Goal: Information Seeking & Learning: Find specific fact

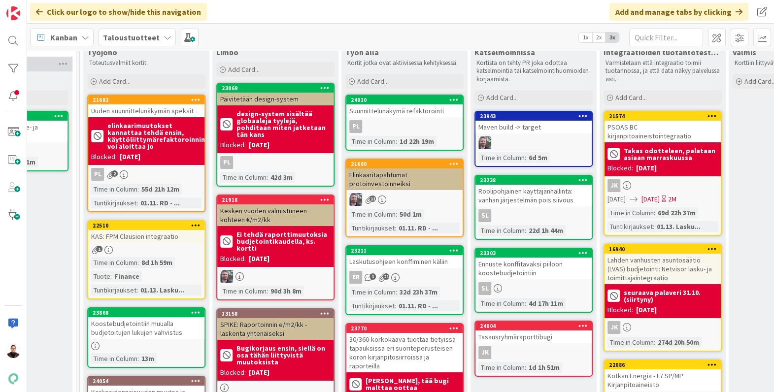
scroll to position [59, 1276]
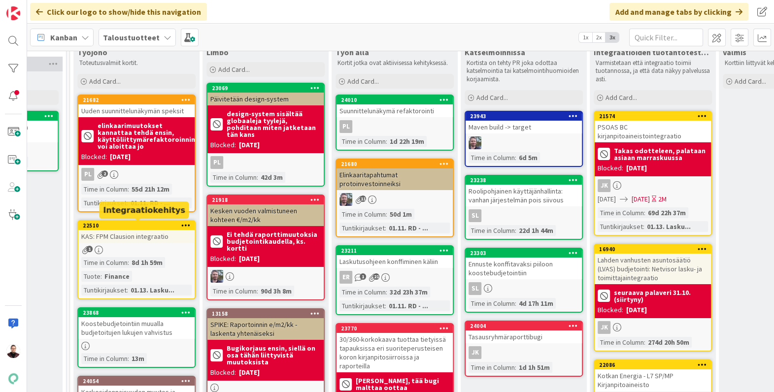
click at [150, 225] on div "22510" at bounding box center [139, 225] width 112 height 7
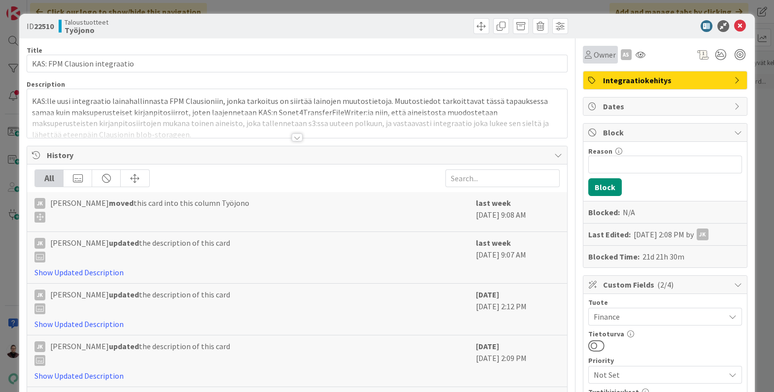
click at [593, 57] on span "Owner" at bounding box center [604, 55] width 22 height 12
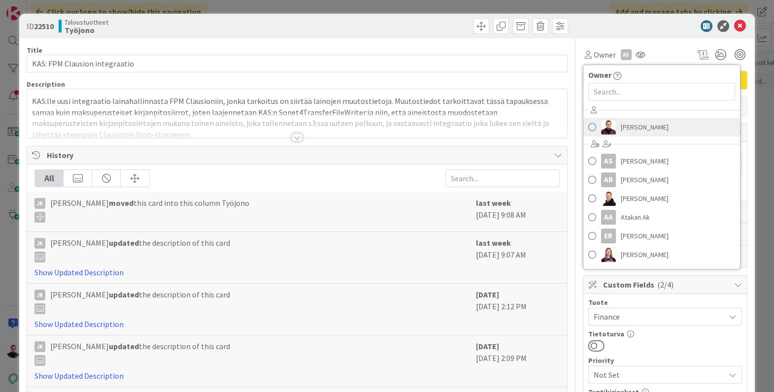
click at [621, 124] on span "[PERSON_NAME]" at bounding box center [645, 127] width 48 height 15
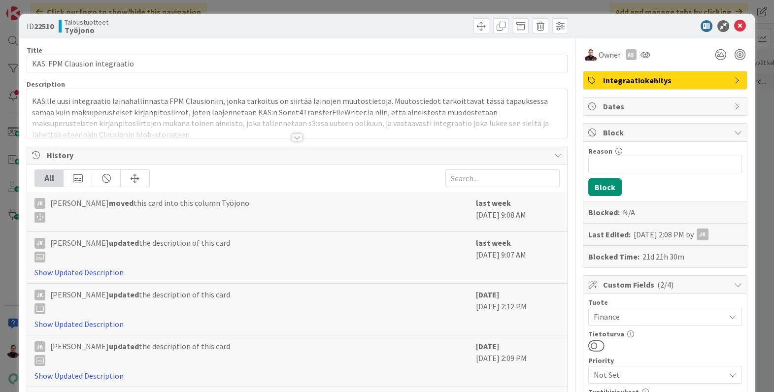
click at [580, 7] on div "ID 22510 Taloustuotteet Työjono Title 29 / 128 KAS: FPM Clausion integraatio De…" at bounding box center [387, 196] width 774 height 392
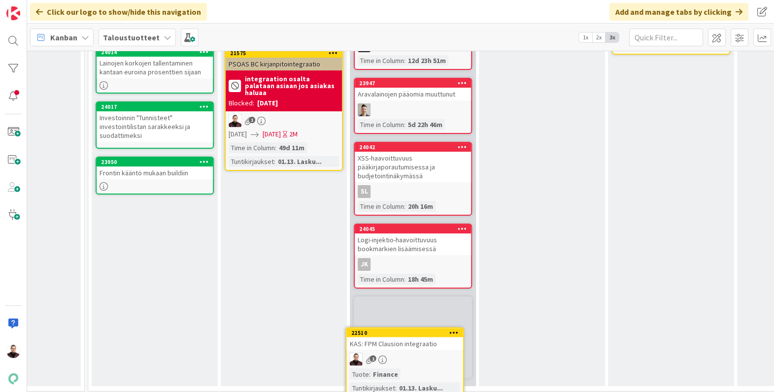
scroll to position [417, 1258]
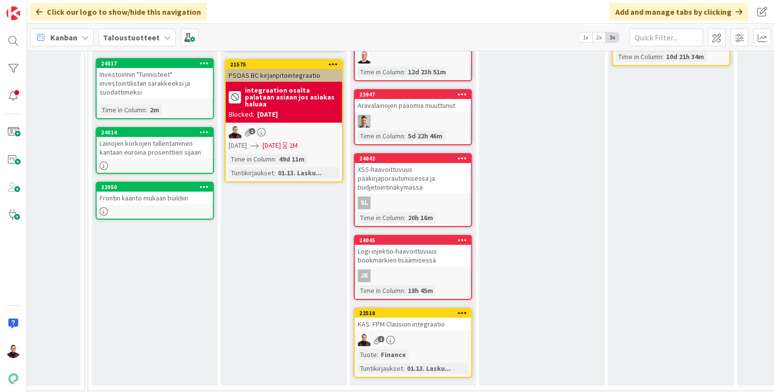
drag, startPoint x: 160, startPoint y: 224, endPoint x: 381, endPoint y: 1, distance: 314.5
click at [420, 318] on div "KAS: FPM Clausion integraatio" at bounding box center [413, 324] width 116 height 13
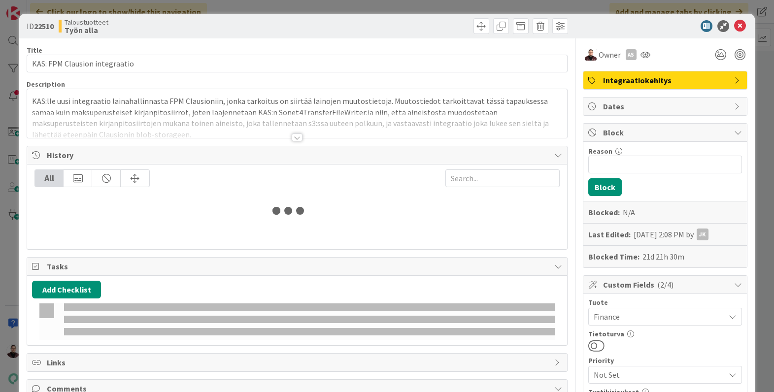
scroll to position [428, 1258]
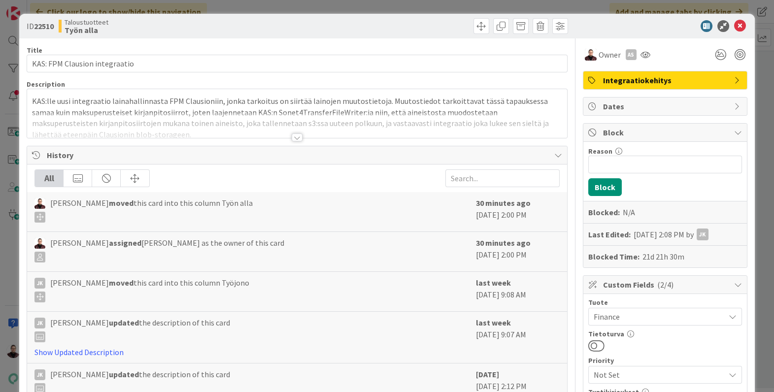
click at [292, 137] on div at bounding box center [297, 137] width 11 height 8
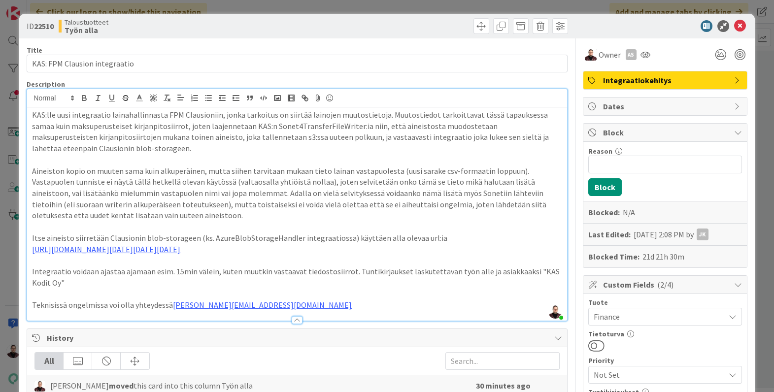
click at [273, 147] on p "KAS:lle uusi integraatio lainahallinnasta FPM Clausioniin, jonka tarkoitus on s…" at bounding box center [296, 131] width 529 height 45
click at [275, 124] on p "KAS:lle uusi integraatio lainahallinnasta FPM Clausioniin, jonka tarkoitus on s…" at bounding box center [296, 131] width 529 height 45
copy p "Sonet4TransferFileWriter"
click at [380, 214] on p "Aineiston kopio on muuten sama kuin alkuperäinen, mutta siihen tarvitaan mukaan…" at bounding box center [296, 193] width 529 height 56
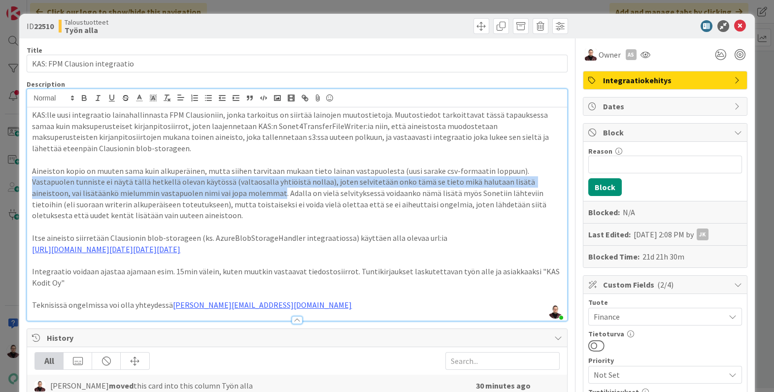
drag, startPoint x: 194, startPoint y: 192, endPoint x: 514, endPoint y: 169, distance: 320.9
click at [514, 169] on p "Aineiston kopio on muuten sama kuin alkuperäinen, mutta siihen tarvitaan mukaan…" at bounding box center [296, 193] width 529 height 56
copy p "Vastapuolen tunniste ei näytä tällä hetkellä olevan käytössä (valtaosalla yhtiö…"
